Goal: Communication & Community: Answer question/provide support

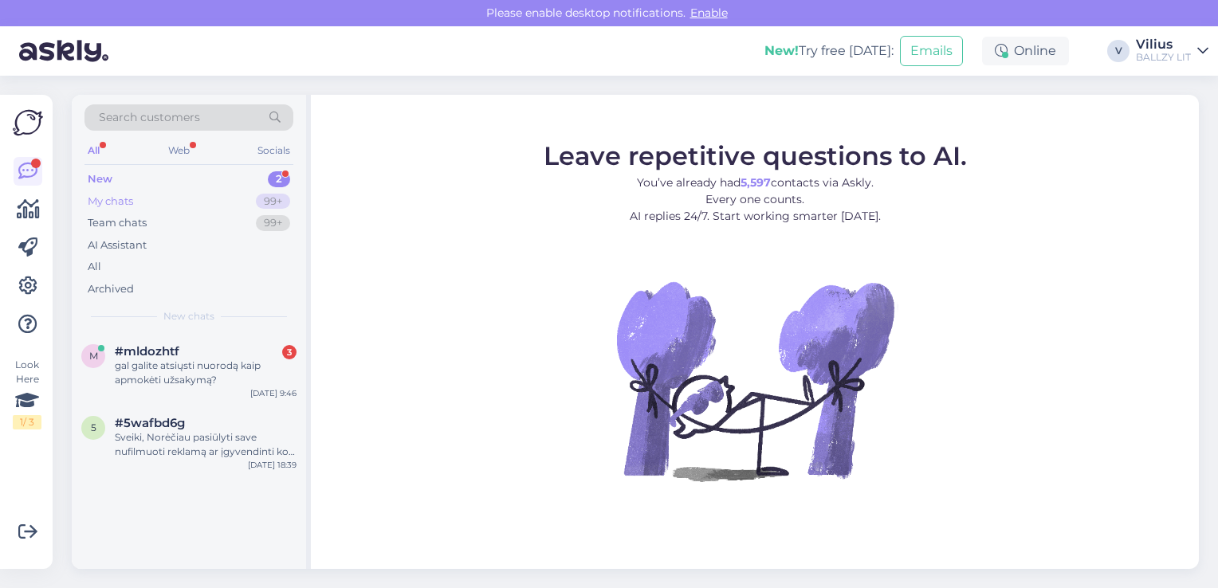
click at [177, 203] on div "My chats 99+" at bounding box center [189, 202] width 209 height 22
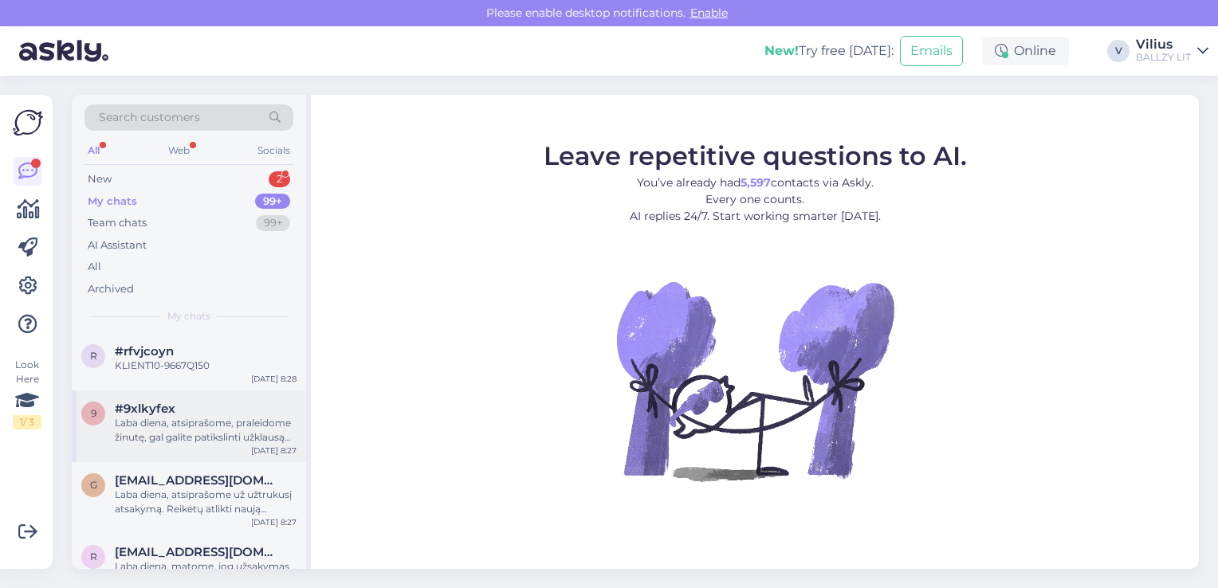
click at [217, 429] on div "Laba diena, atsiprašome, praleidome žinutę, gal galite patikslinti užklausą "Ar…" at bounding box center [206, 430] width 182 height 29
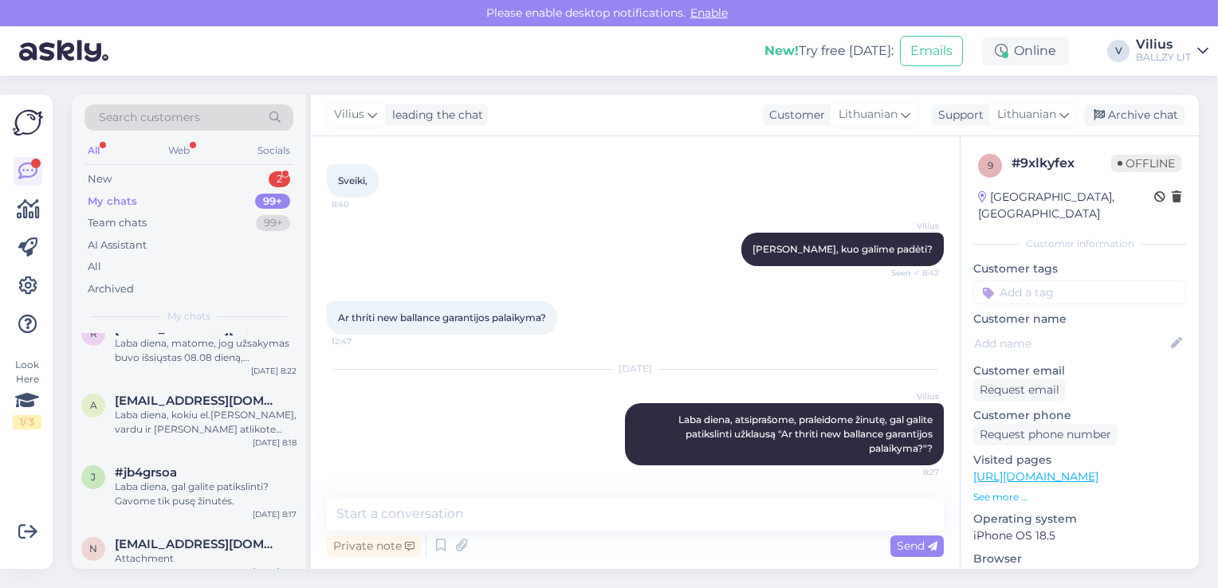
scroll to position [255, 0]
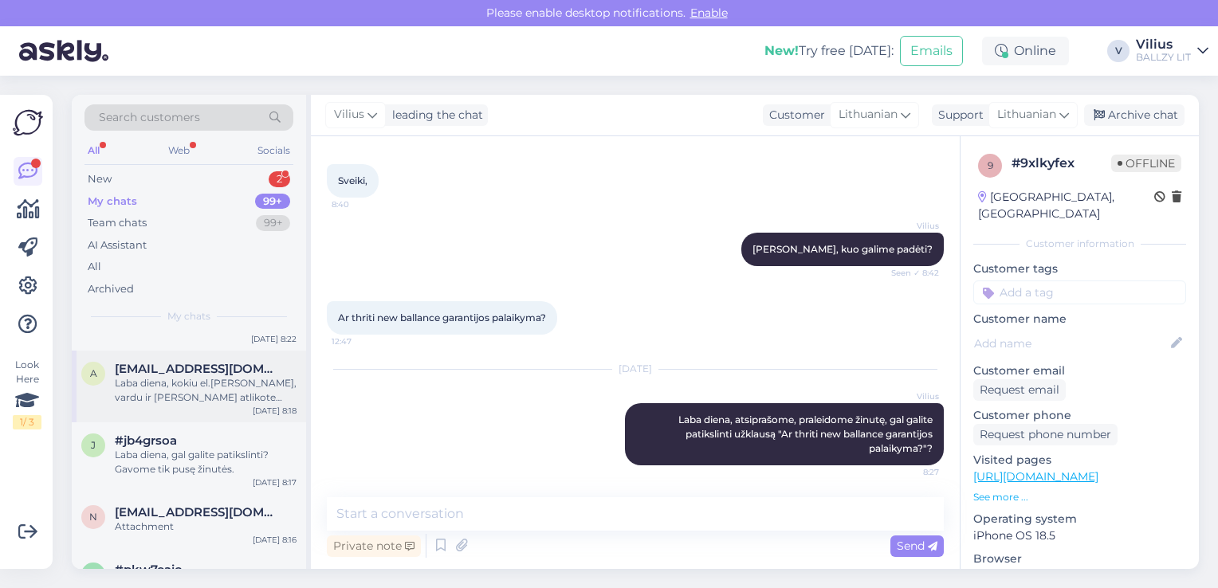
click at [210, 381] on div "Laba diena, kokiu el.[PERSON_NAME], vardu ir [PERSON_NAME] atlikote užsakymą? A…" at bounding box center [206, 390] width 182 height 29
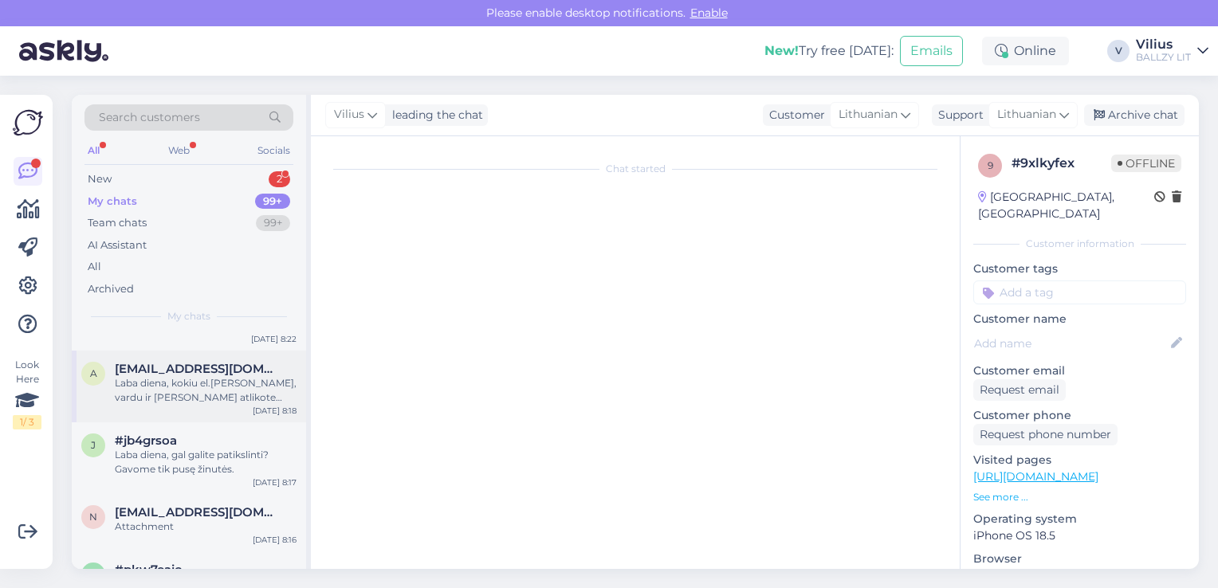
scroll to position [0, 0]
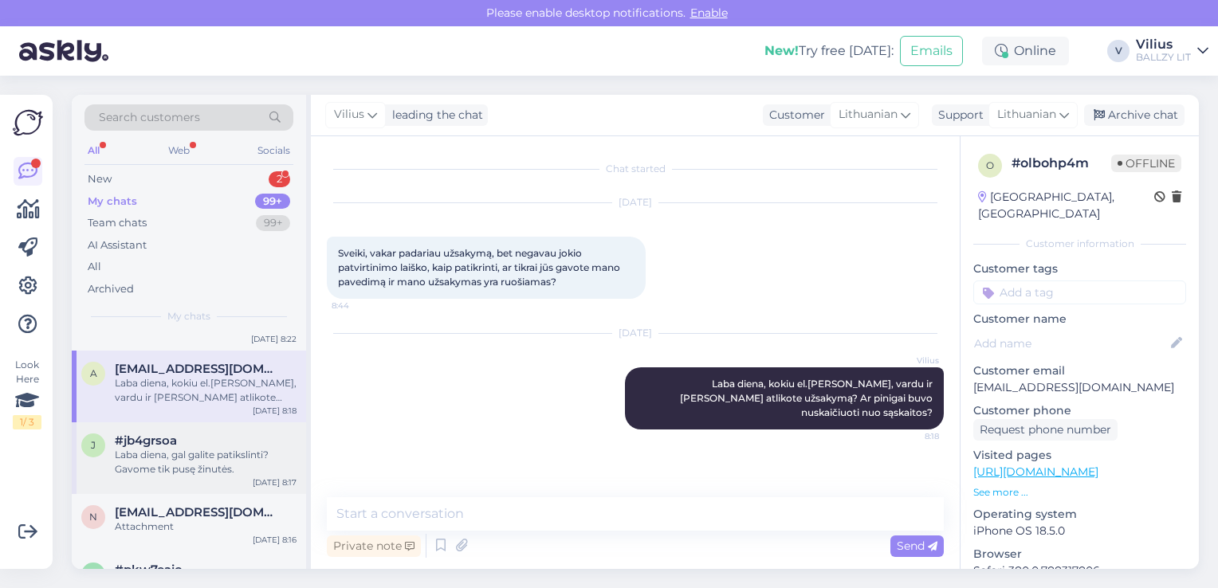
click at [129, 469] on div "Laba diena, gal galite patikslinti? Gavome tik pusę žinutės." at bounding box center [206, 462] width 182 height 29
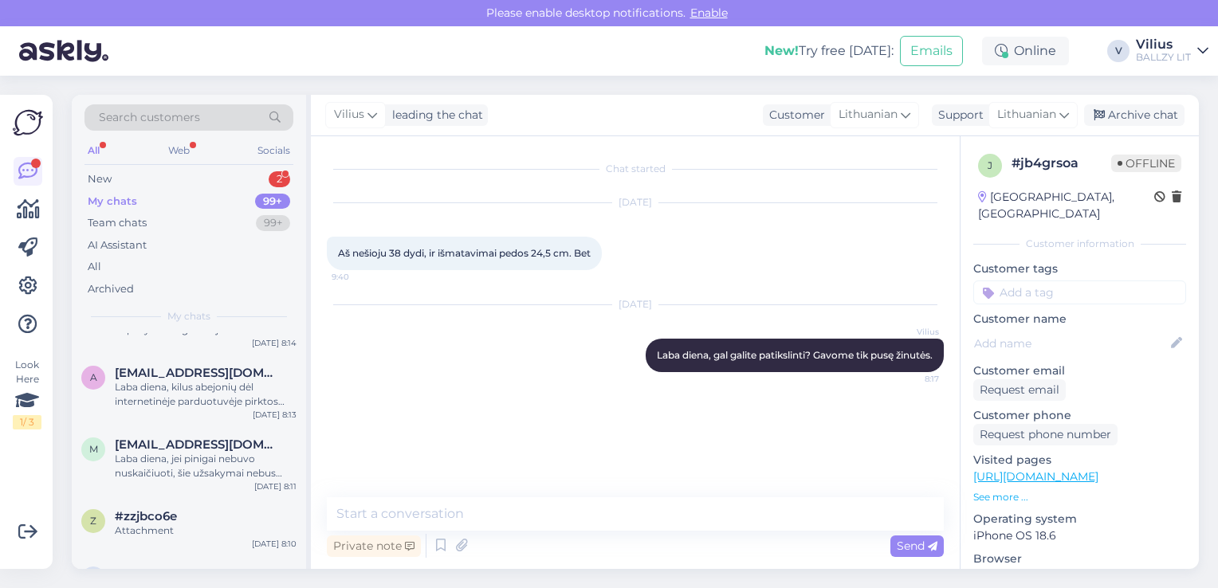
scroll to position [606, 0]
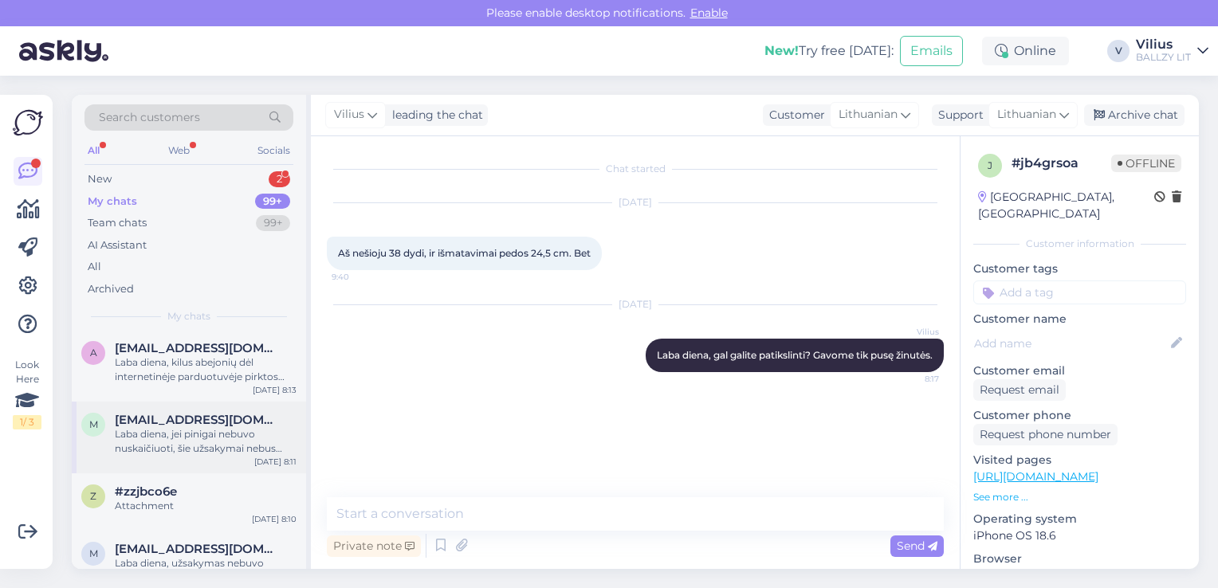
click at [190, 435] on div "Laba diena, jei pinigai nebuvo nuskaičiuoti, šie užsakymai nebus aktyvuoti, tad…" at bounding box center [206, 441] width 182 height 29
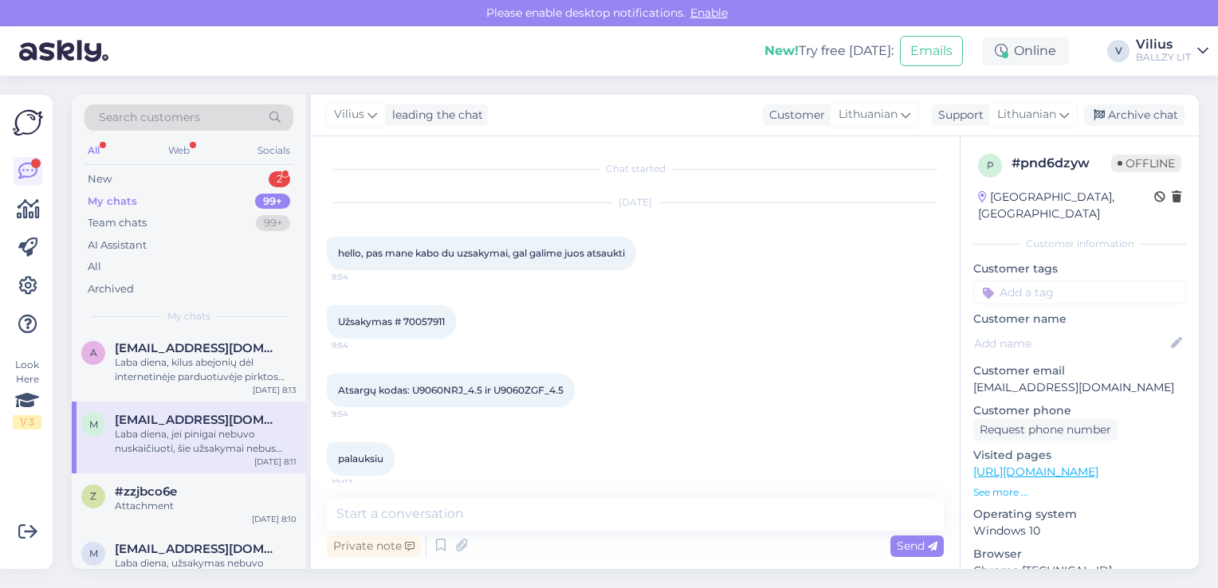
scroll to position [198, 0]
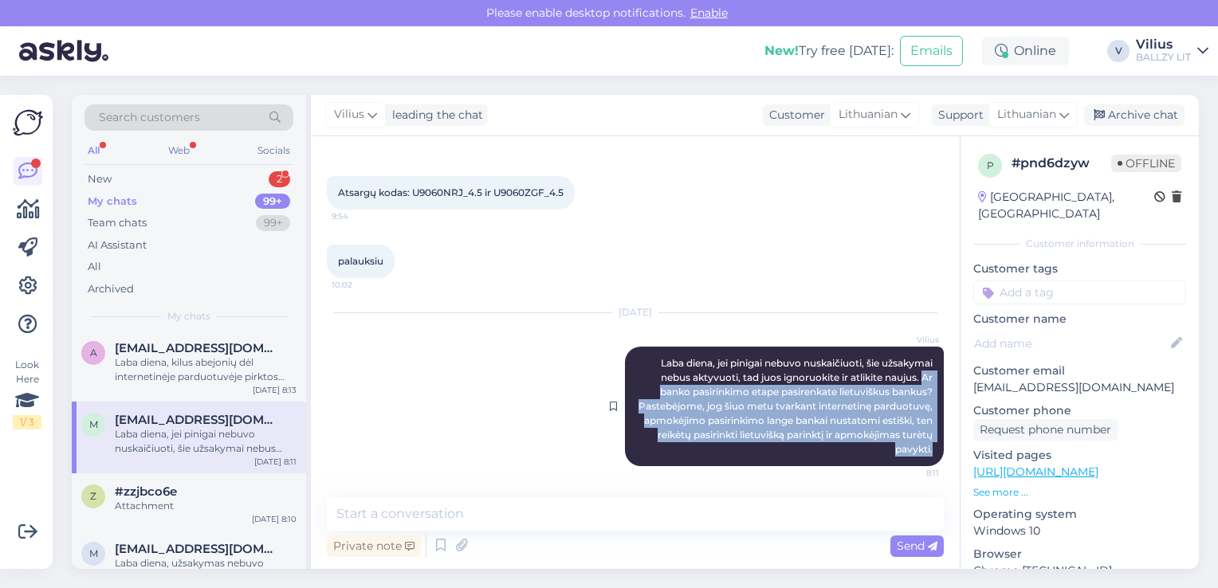
drag, startPoint x: 909, startPoint y: 376, endPoint x: 923, endPoint y: 442, distance: 66.9
click at [923, 442] on div "[PERSON_NAME] diena, jei pinigai nebuvo nuskaičiuoti, šie užsakymai nebus aktyv…" at bounding box center [784, 407] width 319 height 120
copy span "Ar banko pasirinkimo etape pasirenkate lietuviškus bankus? Pastebėjome, jog šiu…"
click at [171, 183] on div "New 2" at bounding box center [189, 179] width 209 height 22
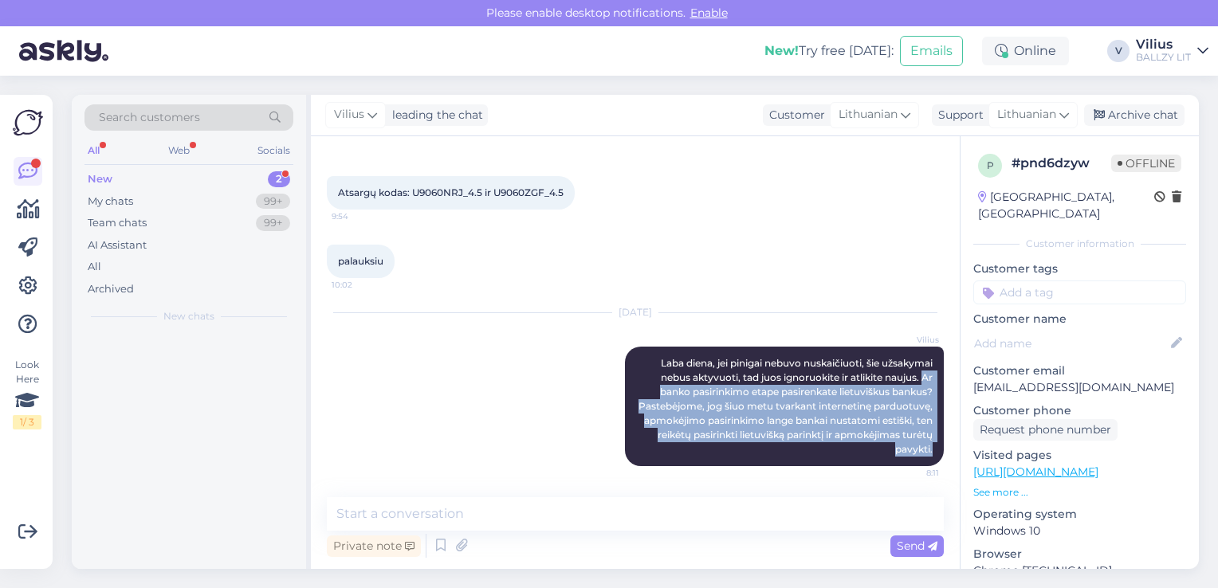
scroll to position [0, 0]
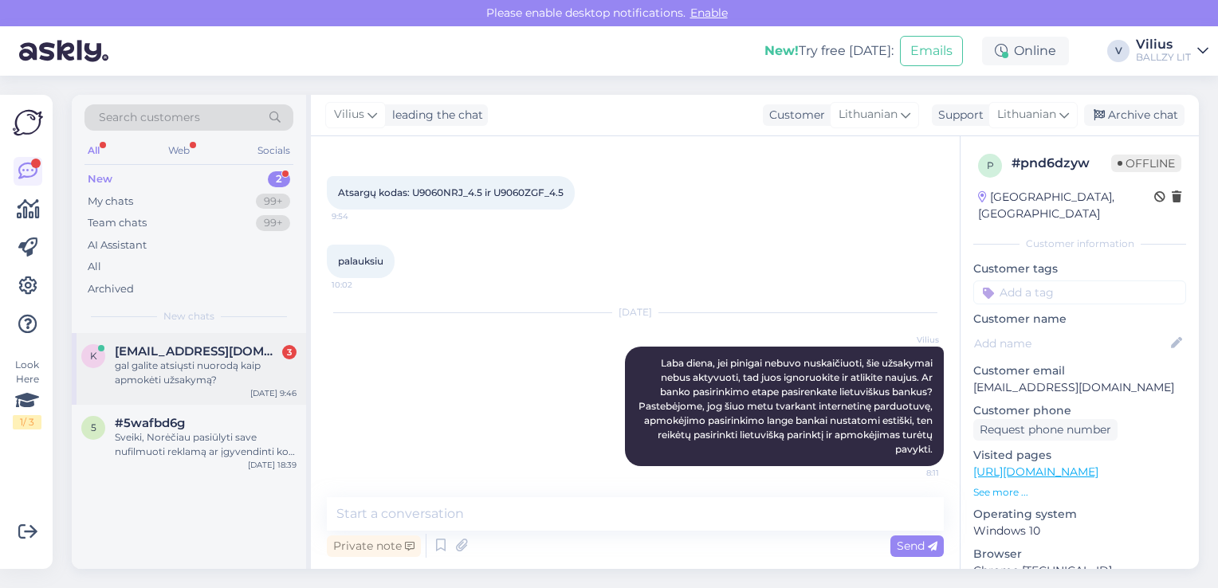
click at [186, 362] on div "gal galite atsiųsti nuorodą kaip apmokėti užsakymą?" at bounding box center [206, 373] width 182 height 29
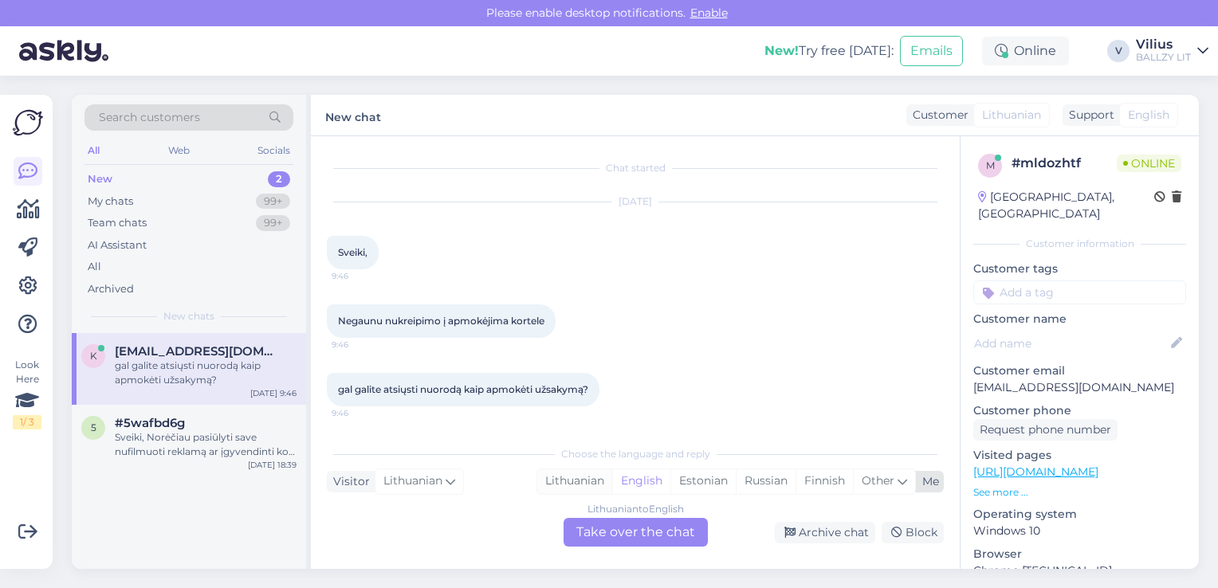
click at [585, 483] on div "Lithuanian" at bounding box center [574, 482] width 75 height 24
click at [632, 538] on div "Lithuanian to Lithuanian Take over the chat" at bounding box center [636, 532] width 144 height 29
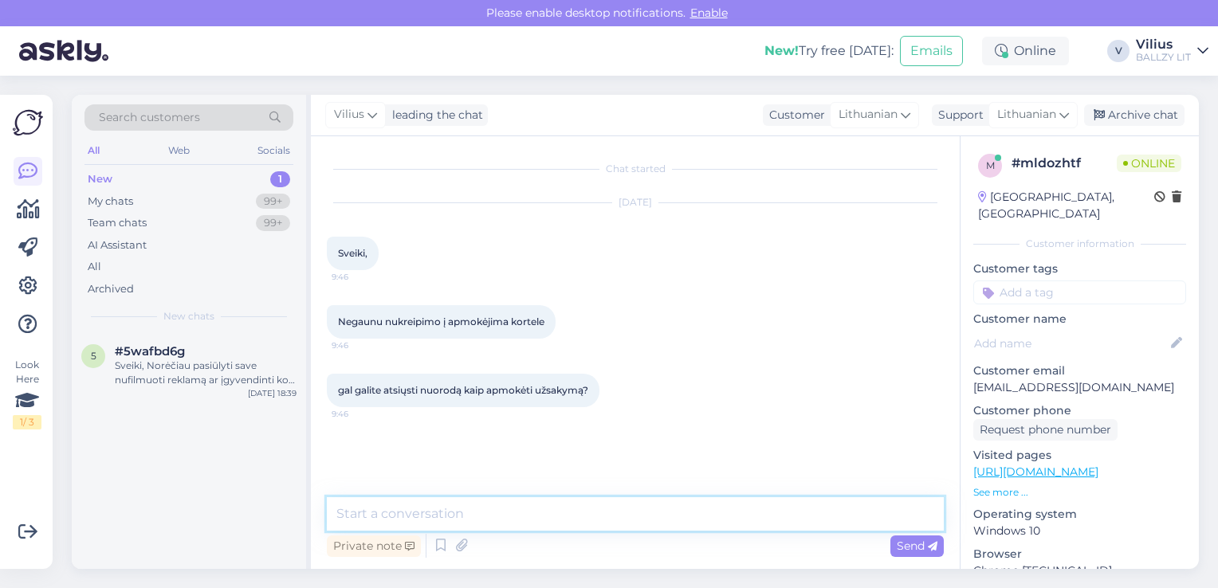
click at [541, 521] on textarea at bounding box center [635, 513] width 617 height 33
paste textarea "Ar banko pasirinkimo etape pasirenkate lietuviškus bankus? Pastebėjome, jog šiu…"
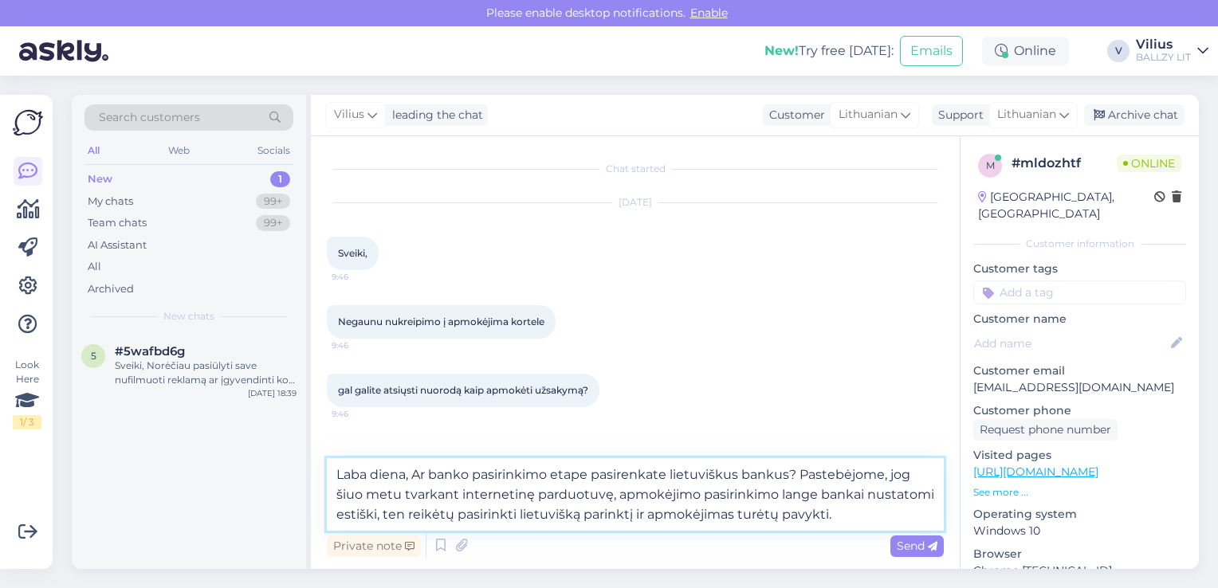
click at [421, 474] on textarea "Laba diena, Ar banko pasirinkimo etape pasirenkate lietuviškus bankus? Pastebėj…" at bounding box center [635, 494] width 617 height 73
type textarea "Laba diena, ar banko pasirinkimo etape pasirenkate lietuviškus bankus? Pastebėj…"
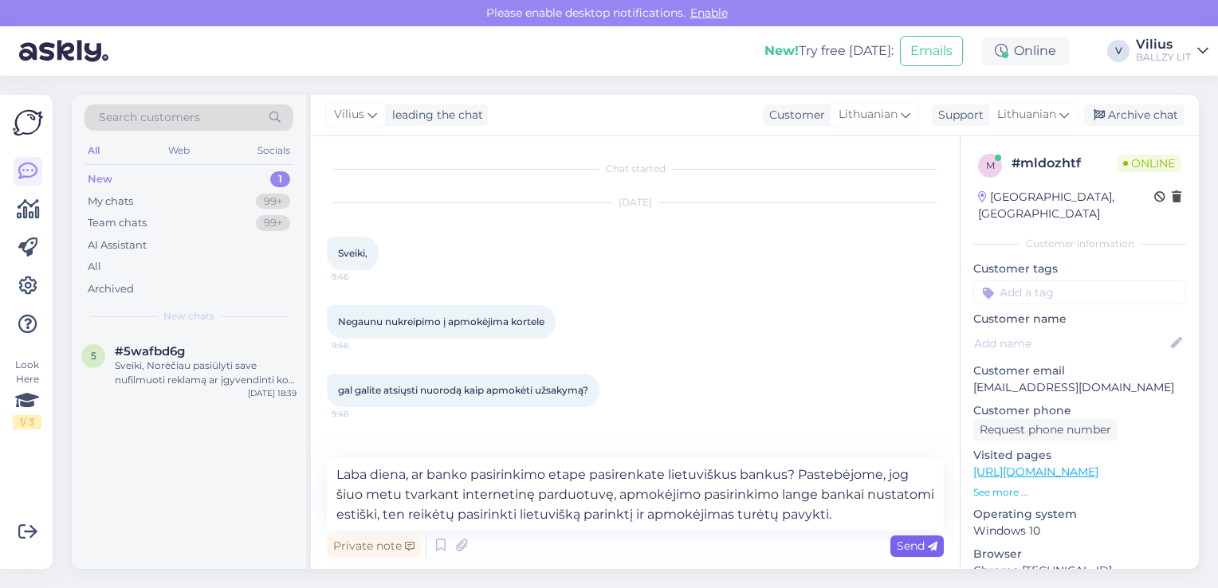
click at [911, 547] on span "Send" at bounding box center [917, 546] width 41 height 14
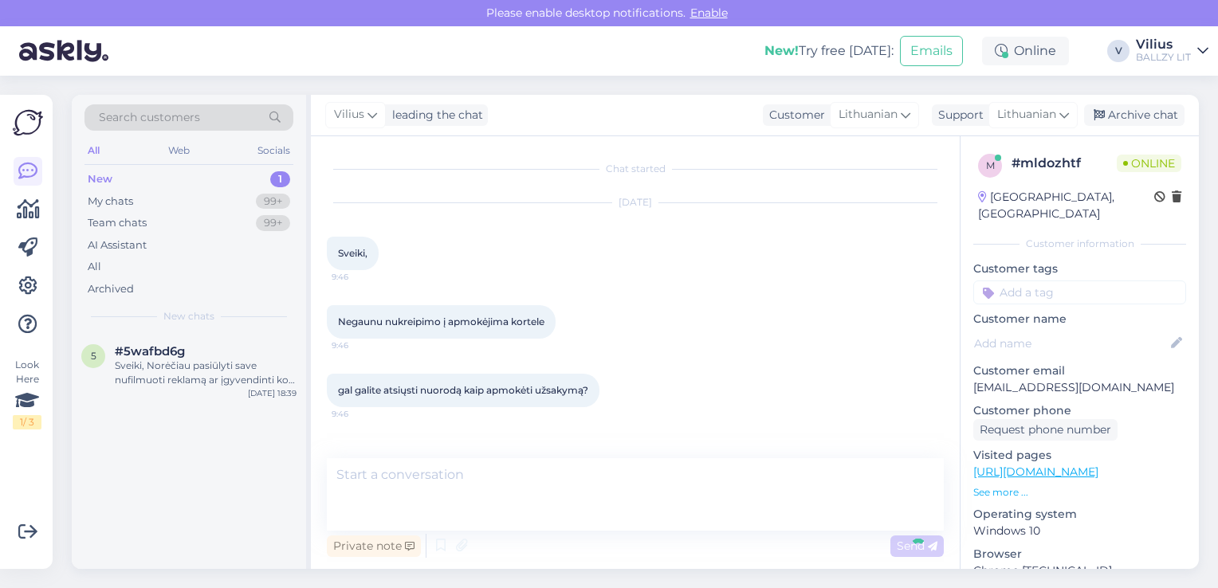
scroll to position [67, 0]
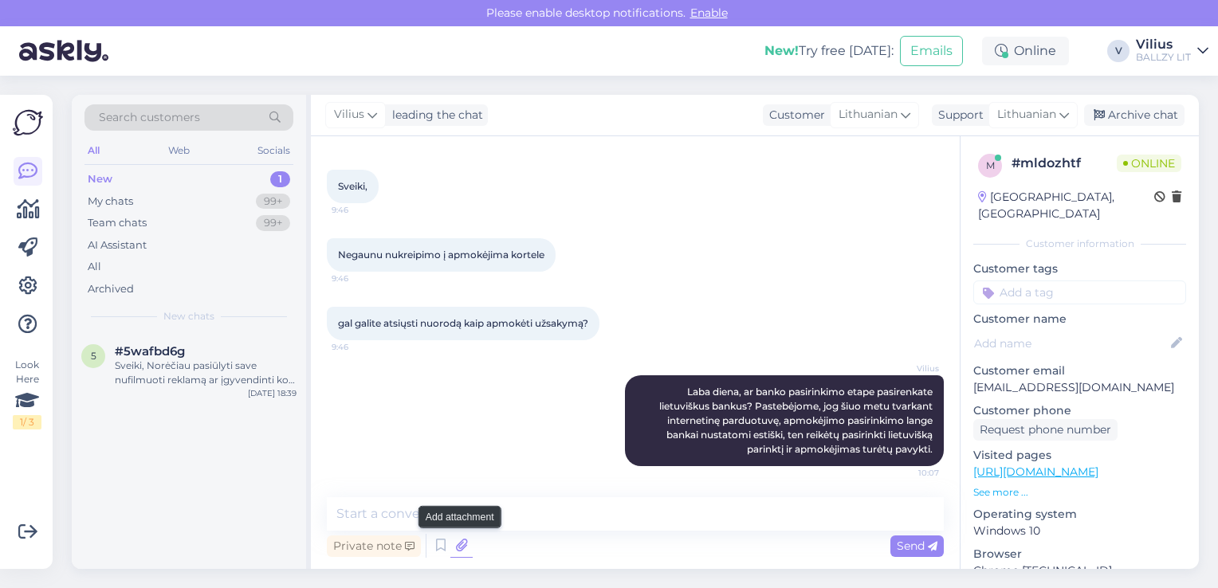
click at [463, 544] on icon at bounding box center [461, 546] width 22 height 24
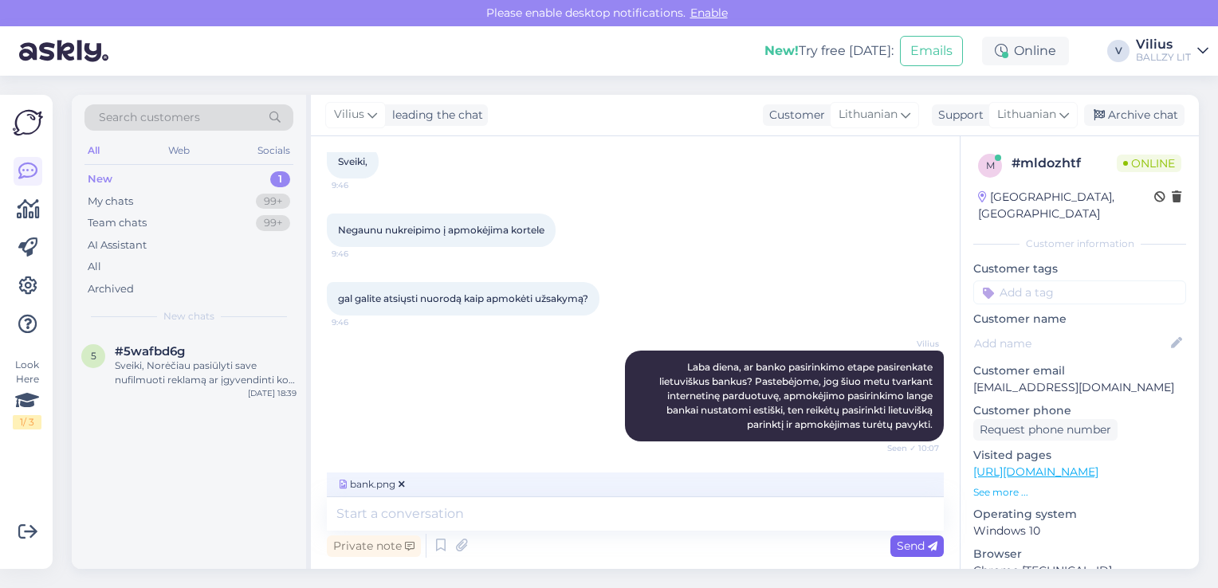
click at [908, 553] on div "Send" at bounding box center [917, 547] width 53 height 22
